Goal: Information Seeking & Learning: Check status

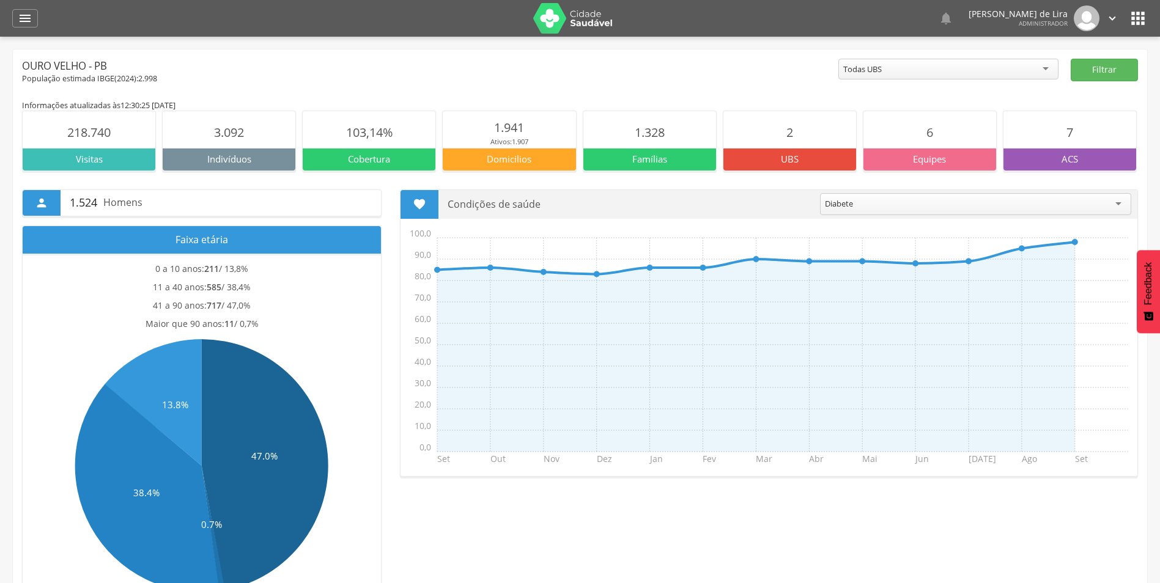
click at [1136, 16] on icon "" at bounding box center [1138, 19] width 20 height 20
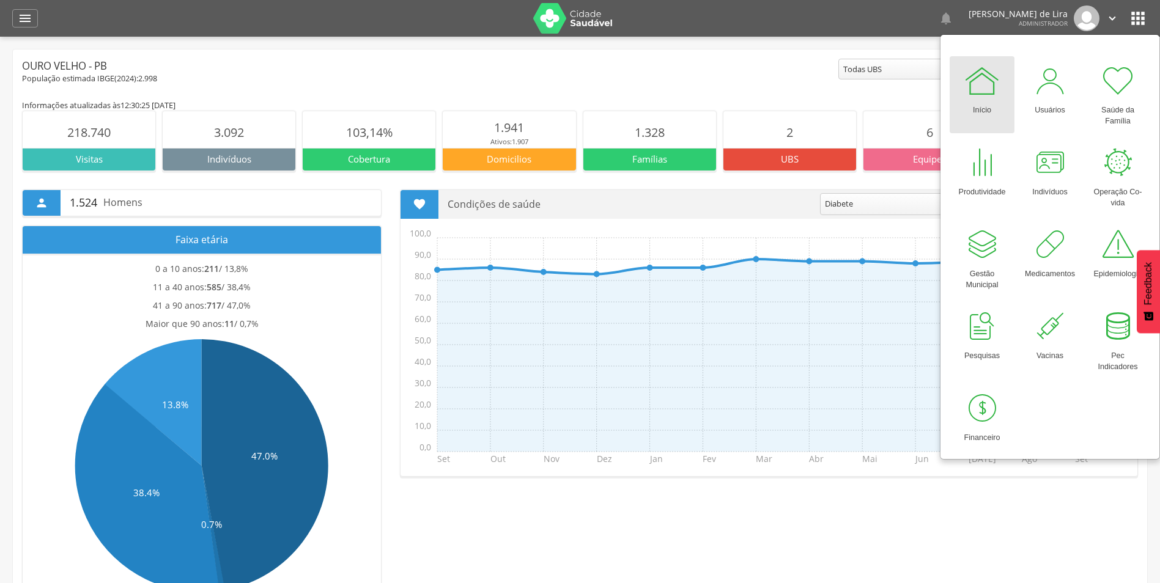
drag, startPoint x: 977, startPoint y: 103, endPoint x: 165, endPoint y: 54, distance: 813.0
click at [975, 103] on div "Início" at bounding box center [982, 107] width 18 height 17
click at [25, 19] on icon "" at bounding box center [25, 18] width 15 height 15
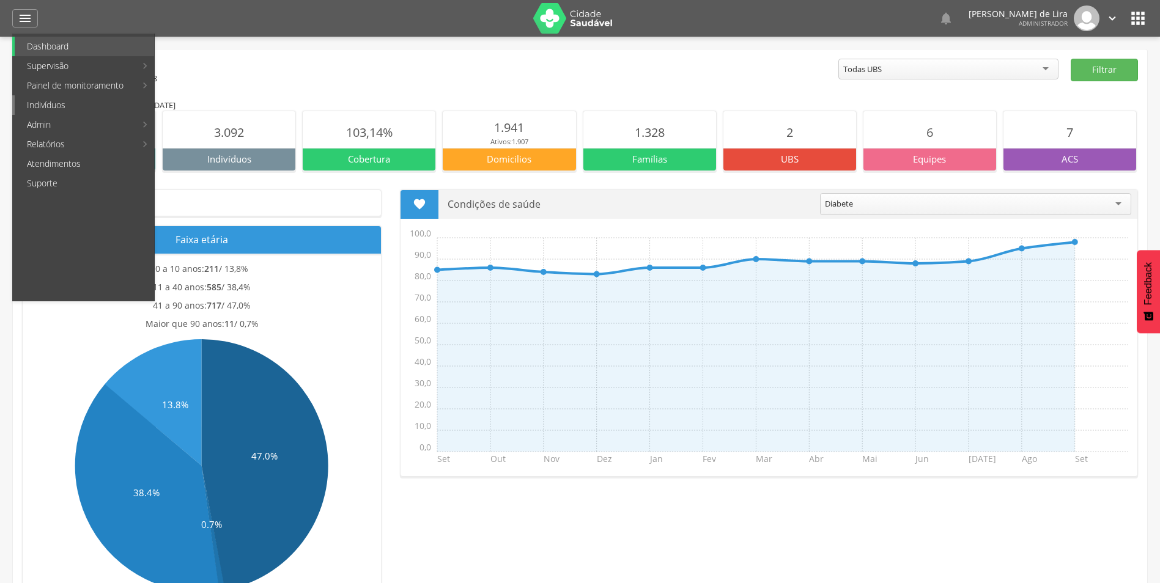
click at [39, 99] on link "Indivíduos" at bounding box center [84, 105] width 139 height 20
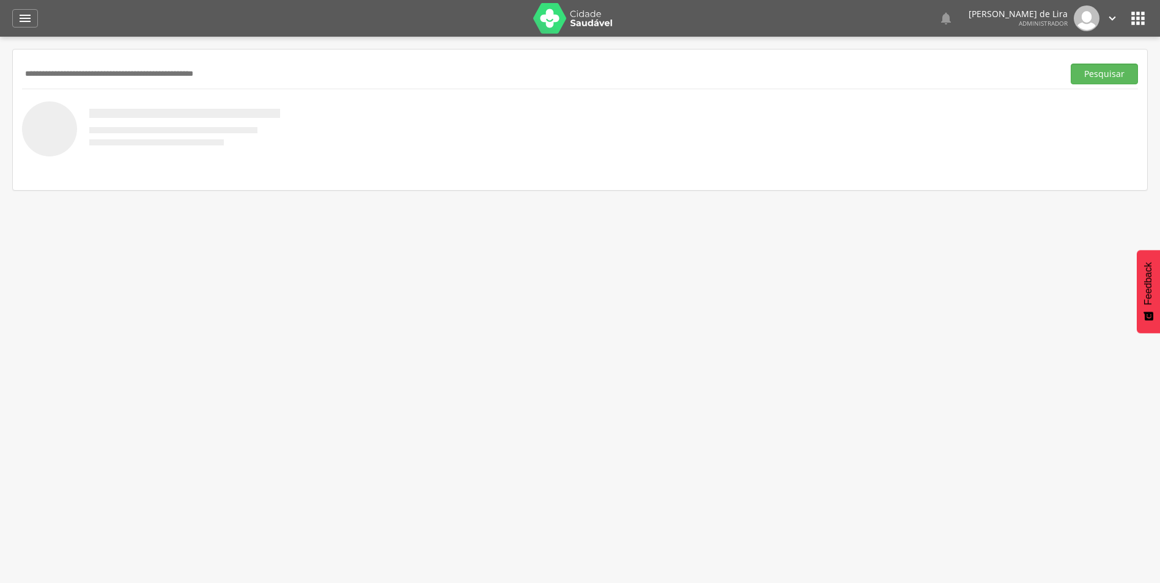
click at [136, 73] on input "text" at bounding box center [540, 74] width 1036 height 21
type input "******"
click at [1071, 64] on button "Pesquisar" at bounding box center [1104, 74] width 67 height 21
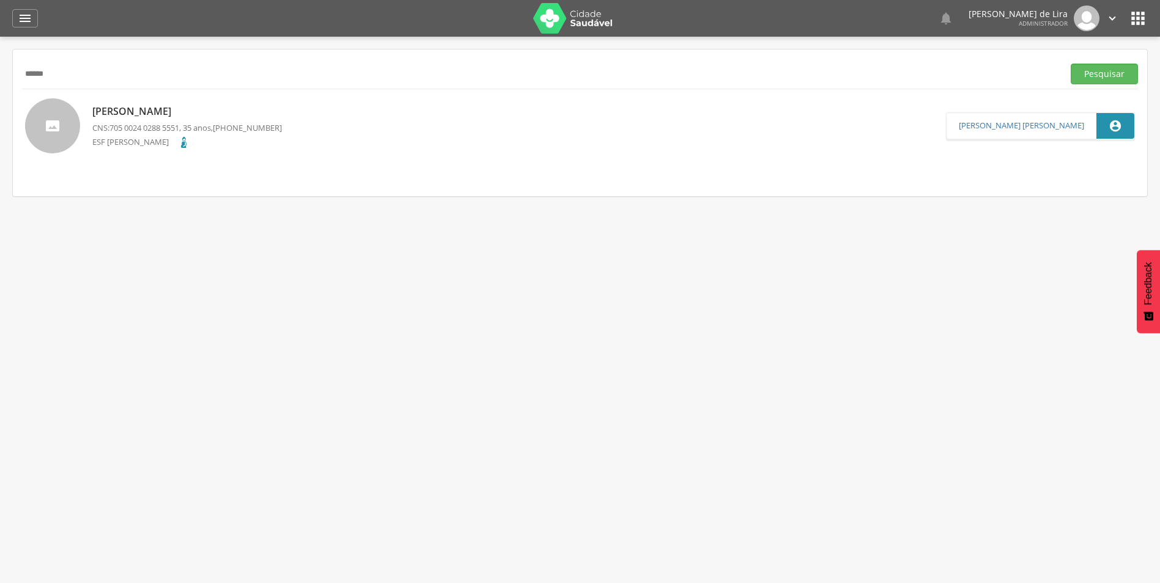
click at [166, 106] on p "[PERSON_NAME]" at bounding box center [187, 112] width 190 height 14
type input "**********"
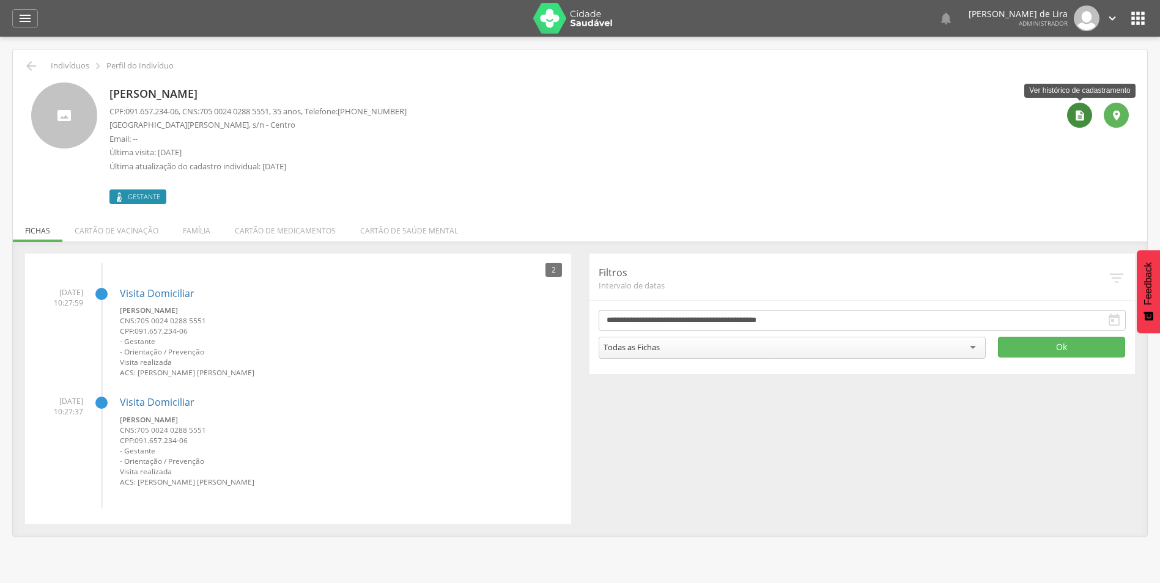
click at [1081, 119] on icon "" at bounding box center [1080, 115] width 12 height 12
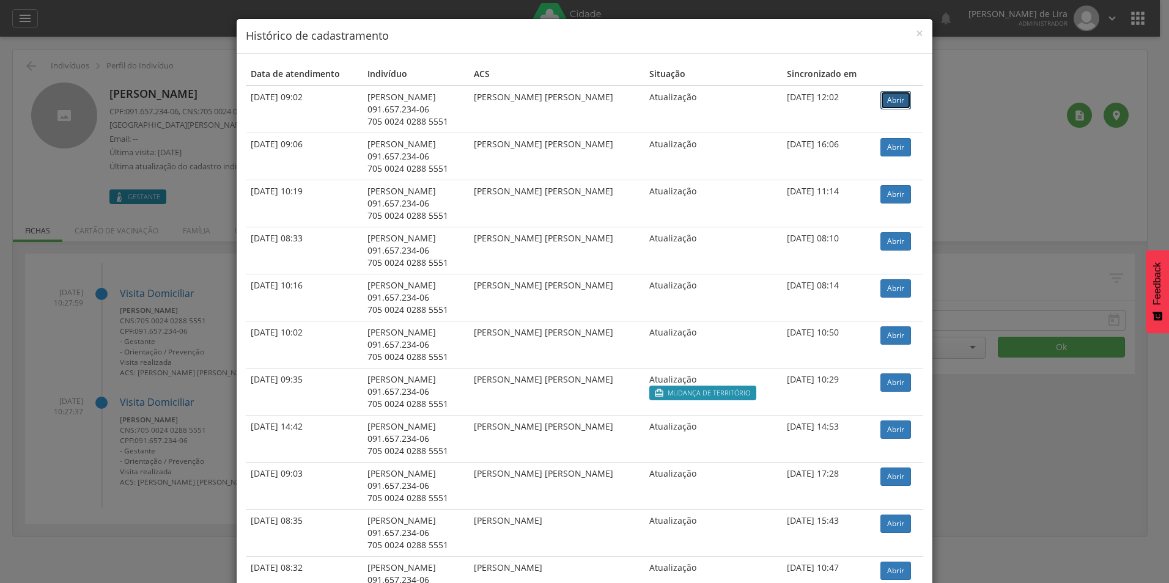
click at [905, 107] on link "Abrir" at bounding box center [896, 100] width 31 height 18
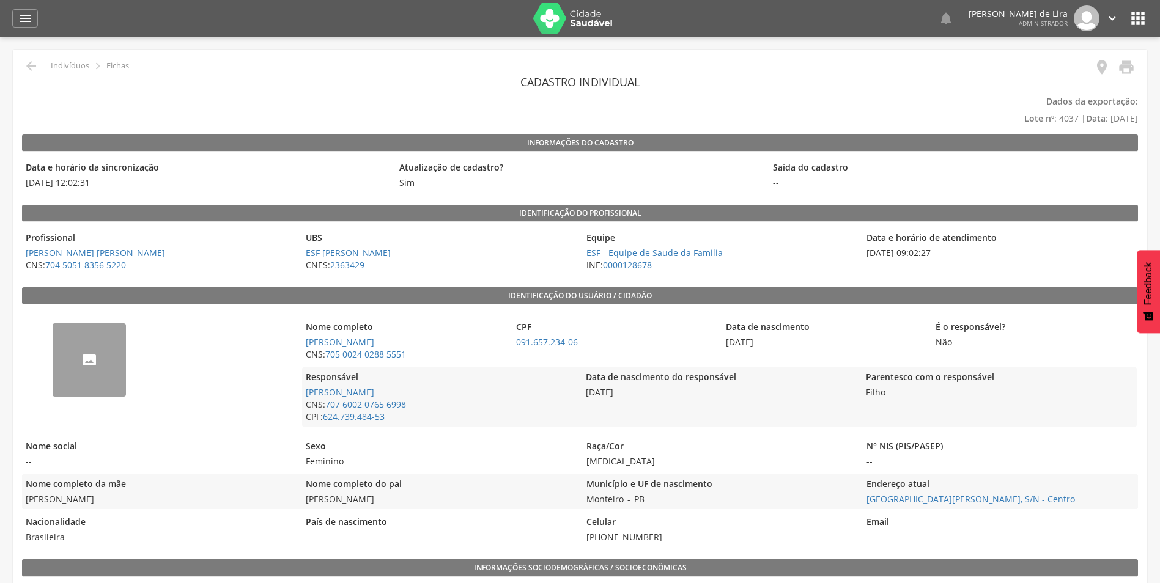
scroll to position [61, 0]
